Goal: Information Seeking & Learning: Learn about a topic

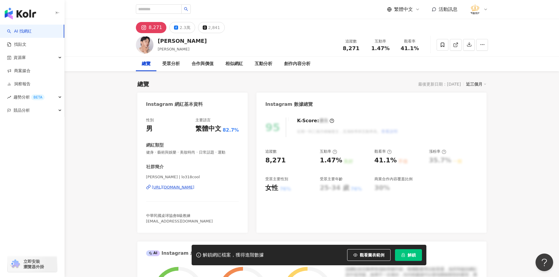
click at [188, 188] on div "https://www.instagram.com/lo318cool/" at bounding box center [173, 187] width 43 height 5
click at [444, 45] on icon at bounding box center [442, 44] width 5 height 5
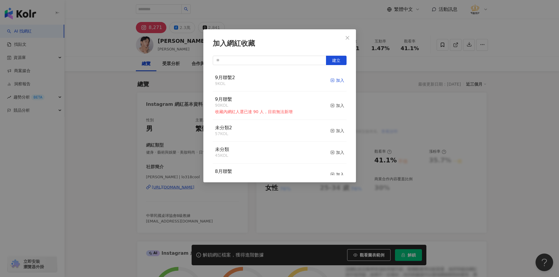
click at [331, 79] on icon "button" at bounding box center [333, 80] width 4 height 4
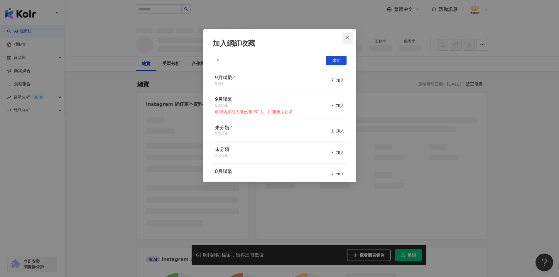
click at [346, 38] on icon "close" at bounding box center [347, 38] width 5 height 5
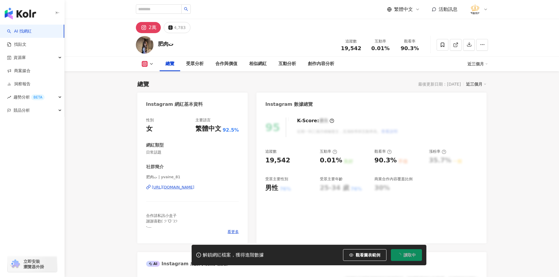
click at [181, 187] on div "https://www.instagram.com/yvaine_81/" at bounding box center [173, 187] width 43 height 5
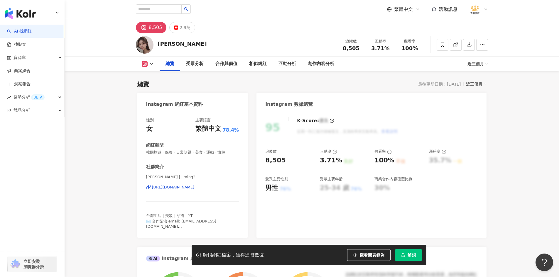
click at [195, 189] on div "https://www.instagram.com/jiming2_/" at bounding box center [173, 187] width 43 height 5
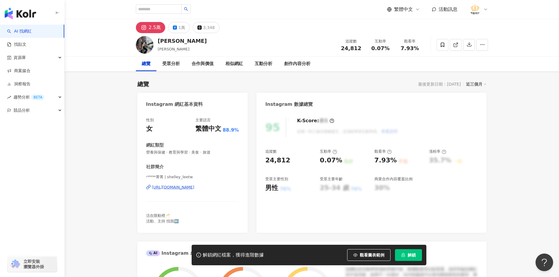
click at [195, 187] on div "[URL][DOMAIN_NAME]" at bounding box center [173, 187] width 43 height 5
click at [443, 48] on span at bounding box center [443, 45] width 12 height 12
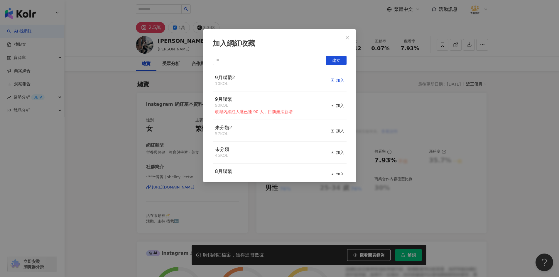
click at [334, 81] on div "加入" at bounding box center [338, 80] width 14 height 6
click at [350, 37] on span "Close" at bounding box center [348, 38] width 12 height 5
